Goal: Task Accomplishment & Management: Complete application form

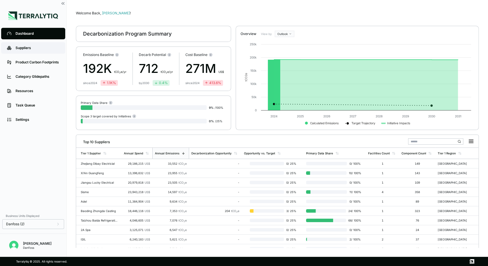
click at [49, 49] on div "Suppliers" at bounding box center [38, 48] width 44 height 5
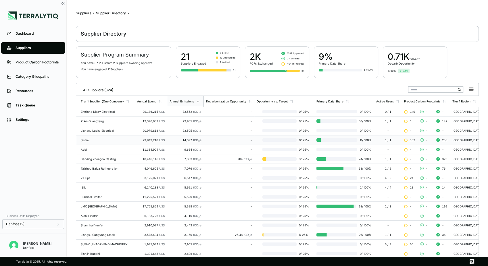
click at [111, 141] on div "Sisme" at bounding box center [107, 139] width 52 height 3
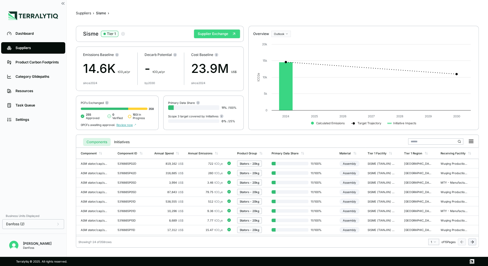
click at [208, 34] on button "Supplier Exchange" at bounding box center [217, 34] width 46 height 9
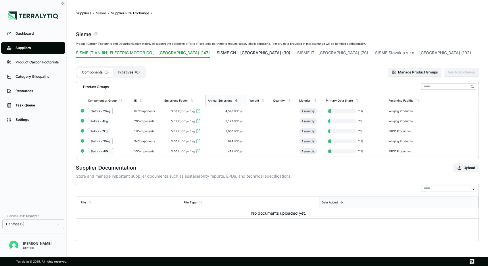
click at [217, 51] on button "SISME CN - [GEOGRAPHIC_DATA] (30)" at bounding box center [254, 54] width 74 height 8
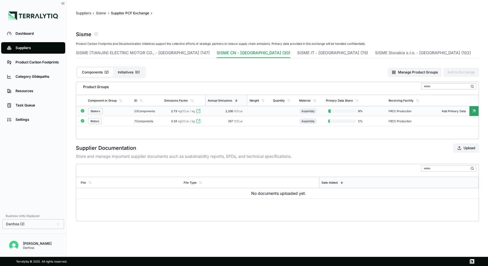
click at [117, 111] on div "Stators" at bounding box center [109, 111] width 42 height 6
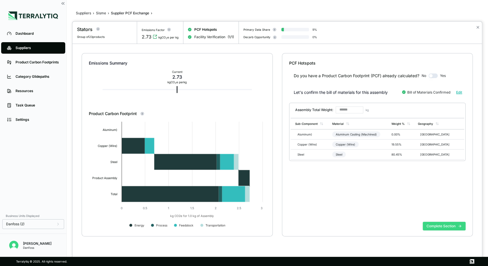
click at [439, 226] on button "Complete Section" at bounding box center [443, 226] width 43 height 9
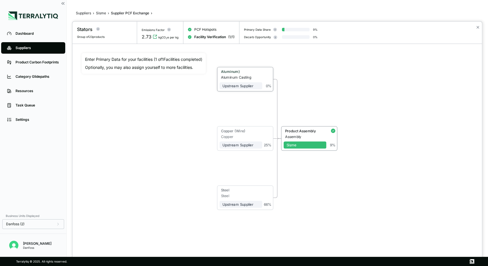
click at [243, 78] on div "Aluminum Casting" at bounding box center [241, 77] width 41 height 4
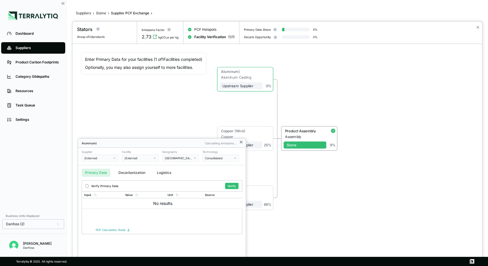
click at [241, 142] on icon at bounding box center [241, 142] width 2 height 2
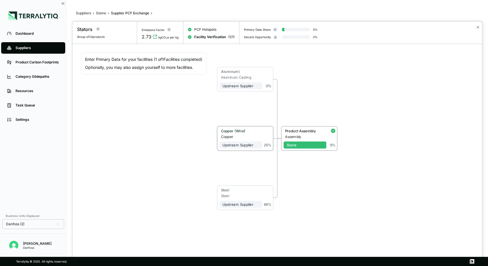
click at [246, 140] on div "Upstream Supplier" at bounding box center [240, 144] width 43 height 10
click at [228, 137] on div "Copper" at bounding box center [241, 136] width 41 height 4
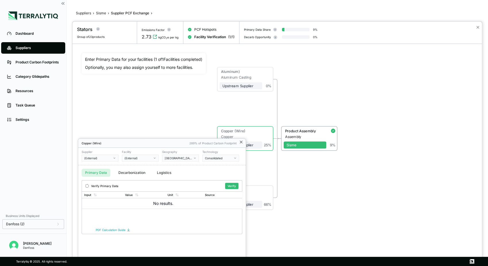
click at [242, 142] on icon at bounding box center [241, 142] width 5 height 5
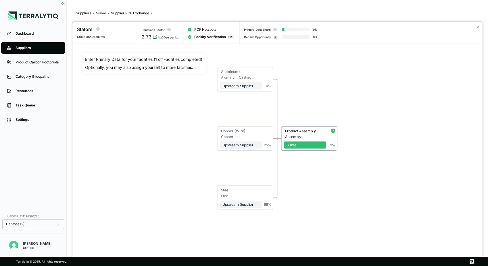
click at [155, 38] on icon "View audit trail" at bounding box center [154, 36] width 3 height 3
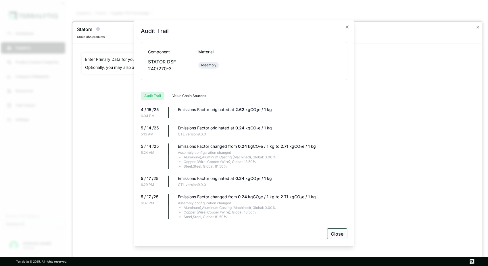
click at [337, 233] on button "Close" at bounding box center [337, 234] width 20 height 11
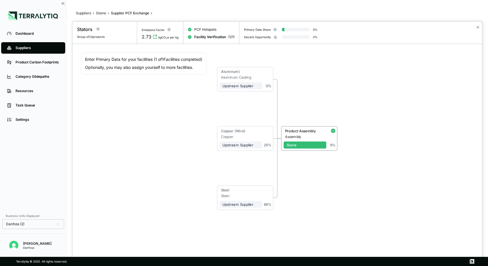
click at [105, 13] on div at bounding box center [244, 133] width 488 height 266
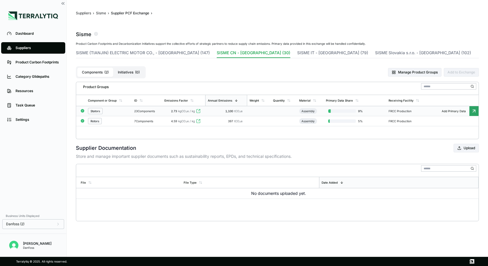
click at [117, 109] on div "Stators" at bounding box center [109, 111] width 42 height 6
